Goal: Task Accomplishment & Management: Use online tool/utility

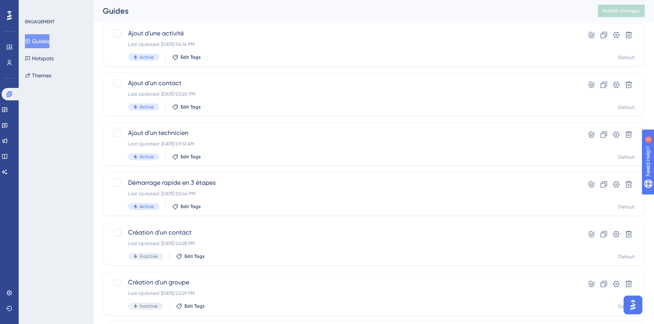
scroll to position [82, 0]
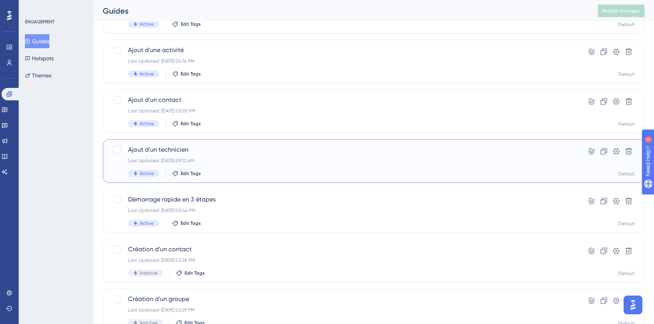
click at [159, 156] on div "Ajout d'un technicien Last Updated: 27 août 2025 09:12 AM Active Edit Tags" at bounding box center [342, 161] width 429 height 32
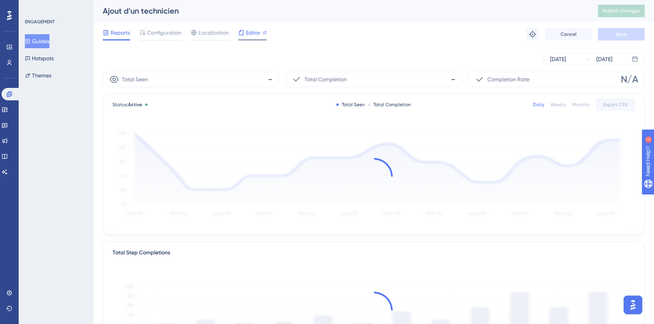
click at [246, 39] on div at bounding box center [252, 39] width 28 height 1
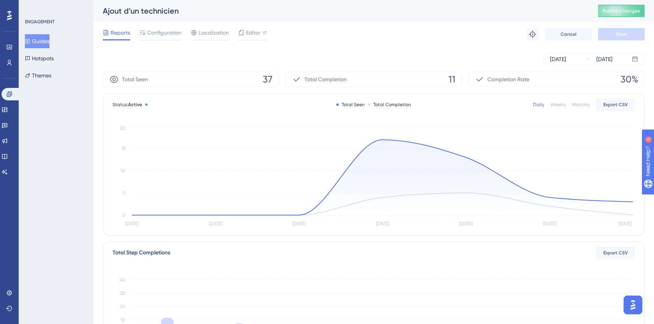
click at [44, 34] on button "Guides" at bounding box center [37, 41] width 25 height 14
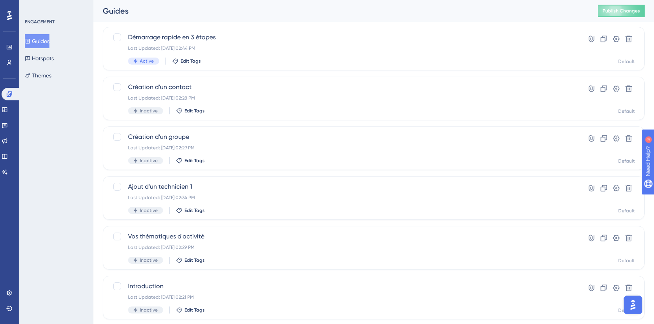
scroll to position [253, 0]
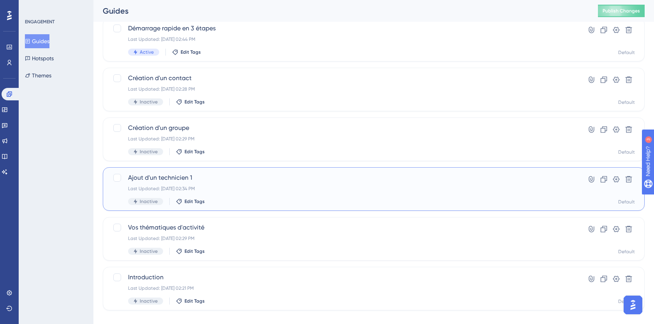
click at [163, 176] on span "Ajout d'un technicien 1" at bounding box center [342, 177] width 429 height 9
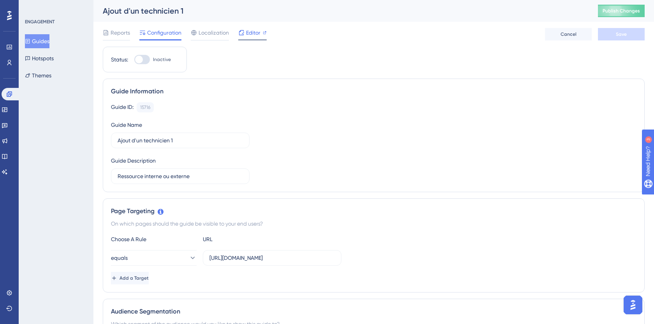
click at [246, 34] on span "Editor" at bounding box center [253, 32] width 14 height 9
click at [28, 42] on button "Guides" at bounding box center [37, 41] width 25 height 14
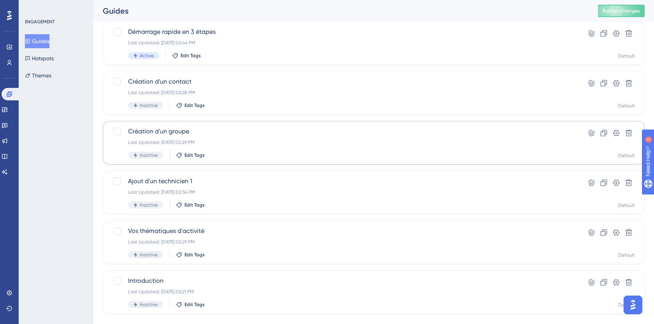
scroll to position [238, 0]
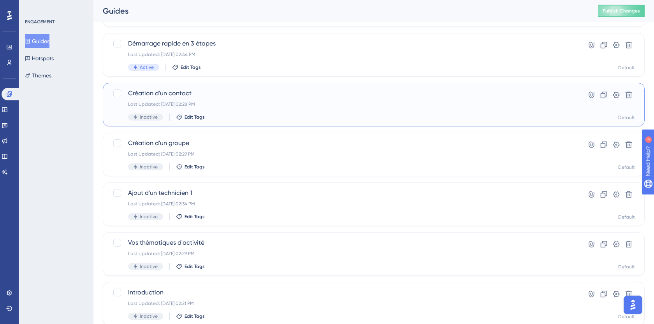
click at [188, 104] on div "Last Updated: 26 août 2025 02:28 PM" at bounding box center [342, 104] width 429 height 6
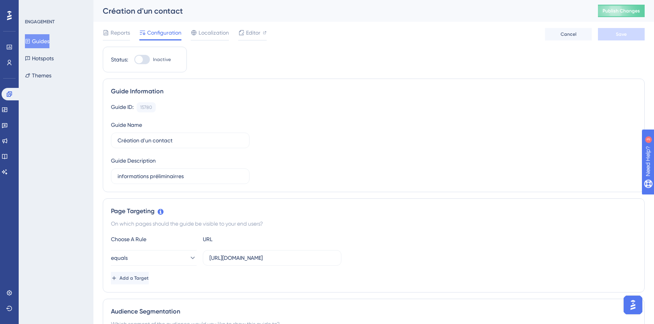
click at [259, 27] on div "Reports Configuration Localization Editor Cancel Save" at bounding box center [374, 34] width 542 height 25
click at [252, 31] on span "Editor" at bounding box center [253, 32] width 14 height 9
click at [47, 47] on button "Guides" at bounding box center [37, 41] width 25 height 14
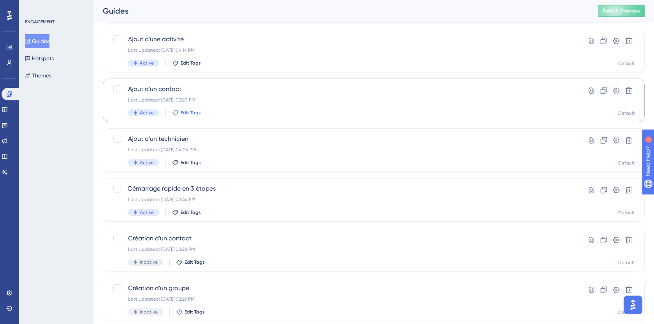
scroll to position [264, 0]
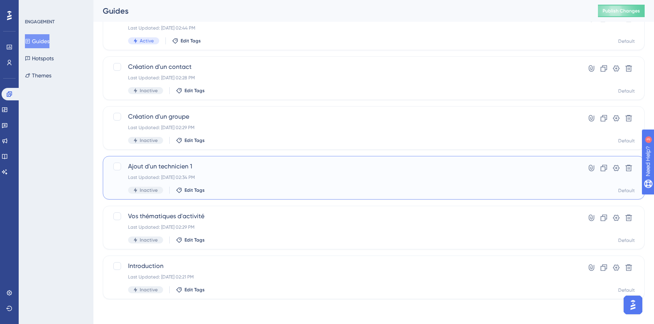
click at [203, 167] on span "Ajout d'un technicien 1" at bounding box center [342, 166] width 429 height 9
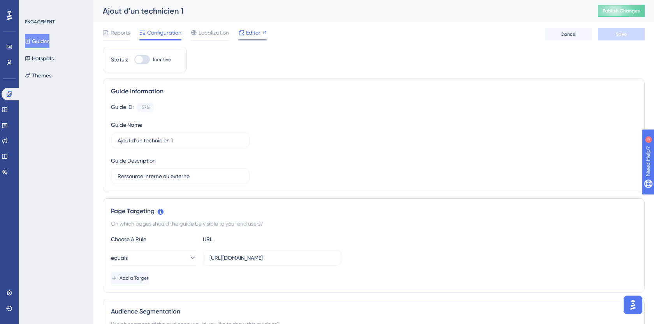
click at [248, 32] on span "Editor" at bounding box center [253, 32] width 14 height 9
click at [2, 95] on link at bounding box center [11, 94] width 19 height 12
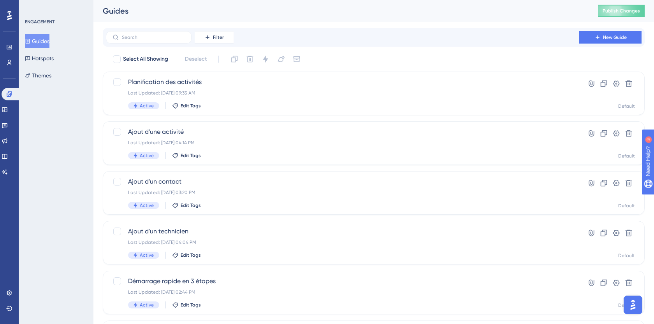
click at [45, 42] on button "Guides" at bounding box center [37, 41] width 25 height 14
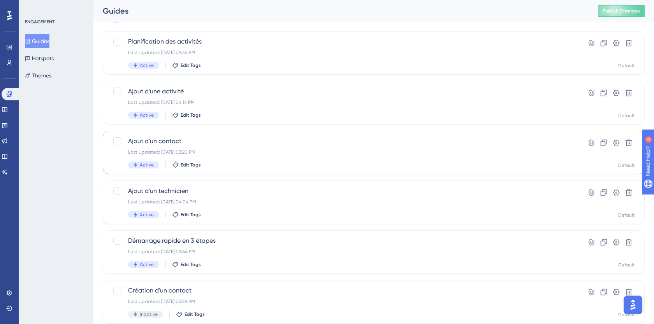
scroll to position [42, 0]
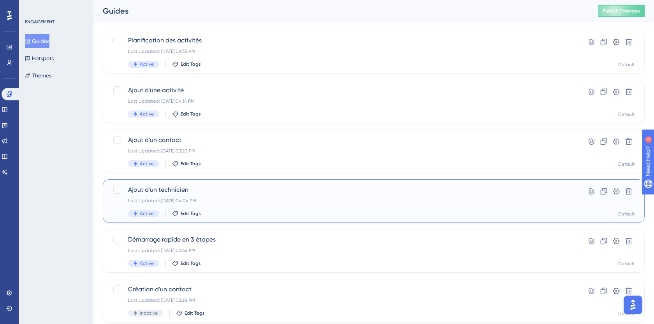
click at [181, 195] on div "Ajout d'un technicien Last Updated: 29 août 2025 04:04 PM Active Edit Tags" at bounding box center [342, 201] width 429 height 32
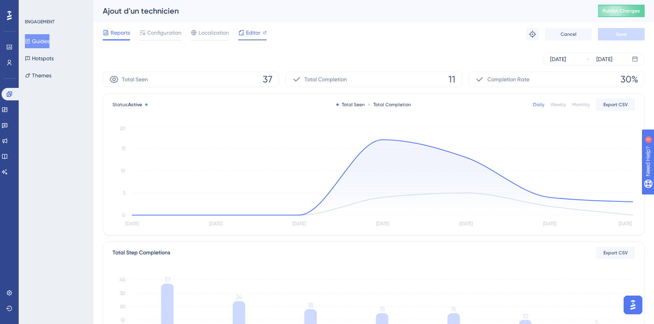
click at [249, 29] on span "Editor" at bounding box center [253, 32] width 14 height 9
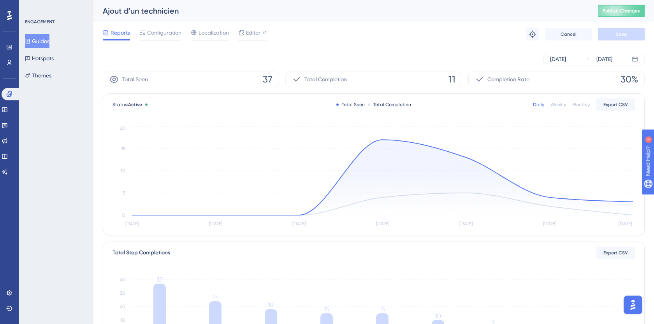
click at [41, 45] on button "Guides" at bounding box center [37, 41] width 25 height 14
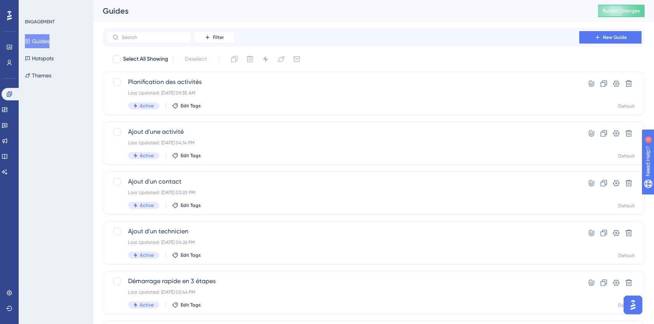
scroll to position [22, 0]
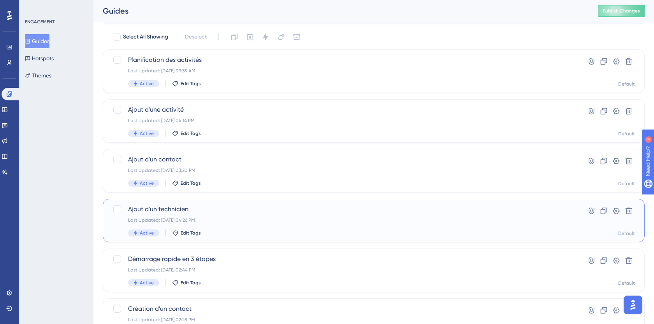
click at [215, 221] on div "Last Updated: 29 août 2025 04:26 PM" at bounding box center [342, 220] width 429 height 6
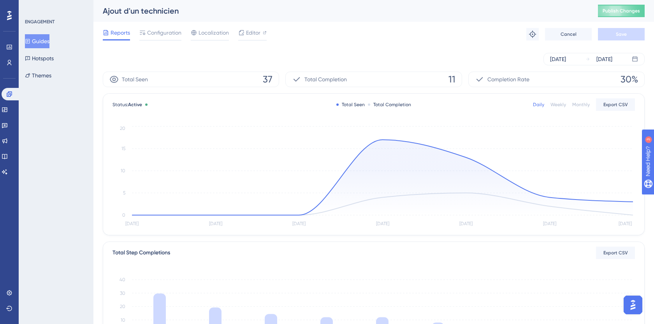
click at [47, 41] on button "Guides" at bounding box center [37, 41] width 25 height 14
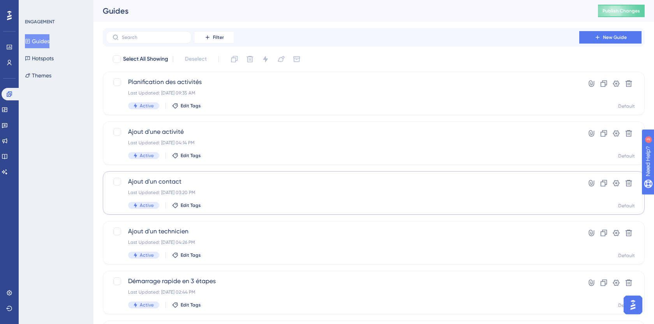
click at [197, 183] on span "Ajout d'un contact" at bounding box center [342, 181] width 429 height 9
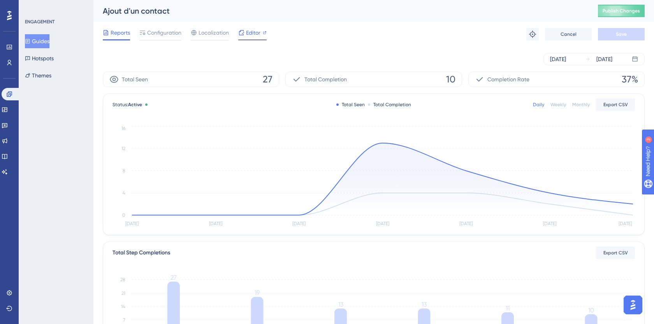
click at [252, 29] on span "Editor" at bounding box center [253, 32] width 14 height 9
